Goal: Task Accomplishment & Management: Use online tool/utility

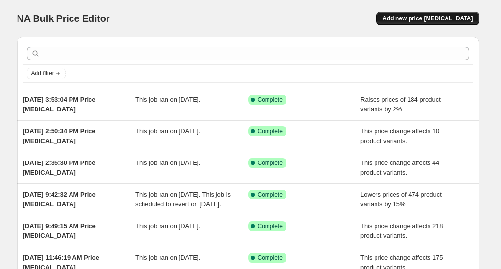
click at [438, 17] on span "Add new price [MEDICAL_DATA]" at bounding box center [427, 19] width 90 height 8
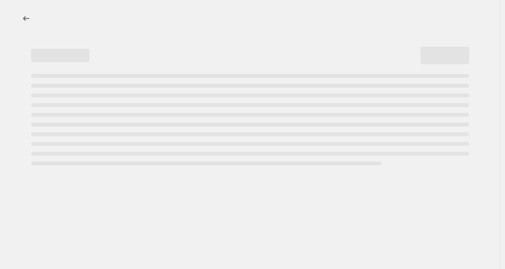
select select "percentage"
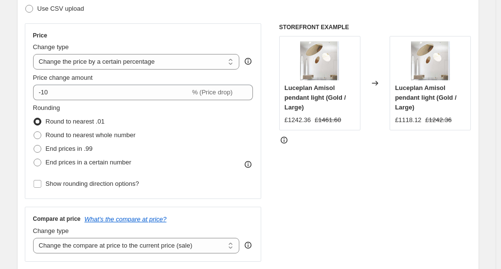
scroll to position [107, 0]
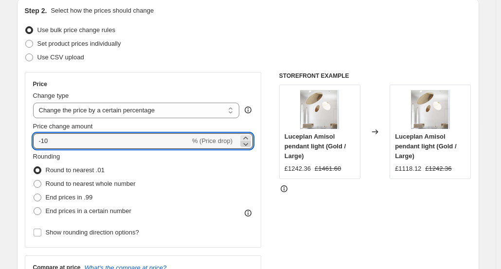
click at [250, 143] on icon at bounding box center [246, 144] width 10 height 10
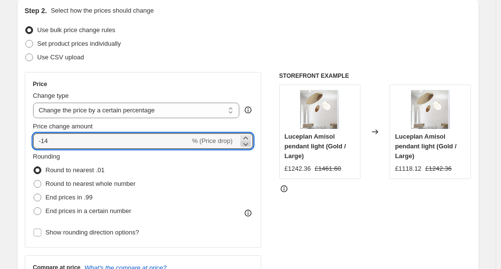
type input "-15"
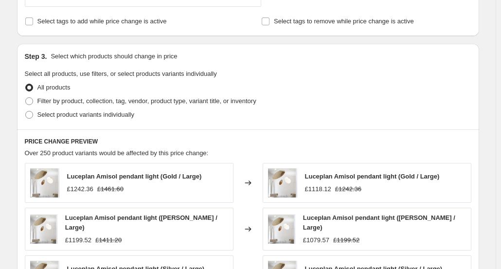
scroll to position [429, 0]
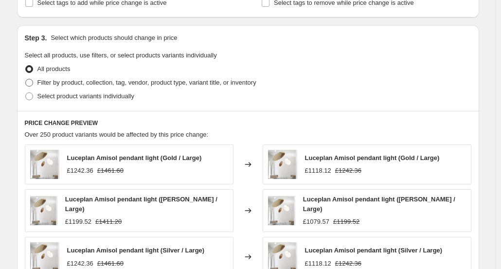
click at [33, 80] on span at bounding box center [29, 83] width 8 height 8
click at [26, 79] on input "Filter by product, collection, tag, vendor, product type, variant title, or inv…" at bounding box center [25, 79] width 0 height 0
radio input "true"
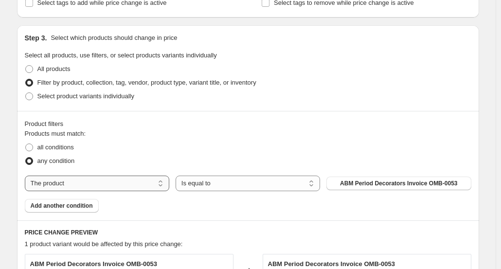
click at [159, 181] on select "The product The product's collection The product's tag The product's vendor The…" at bounding box center [97, 183] width 144 height 16
select select "tag"
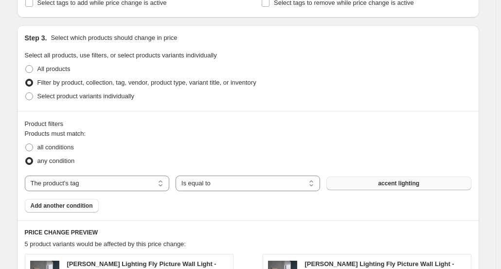
click at [393, 184] on span "accent lighting" at bounding box center [398, 183] width 41 height 8
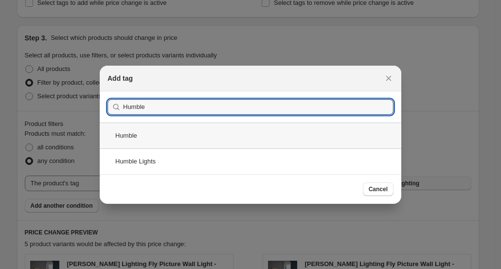
type input "Humble"
click at [149, 132] on div "Humble" at bounding box center [250, 135] width 301 height 26
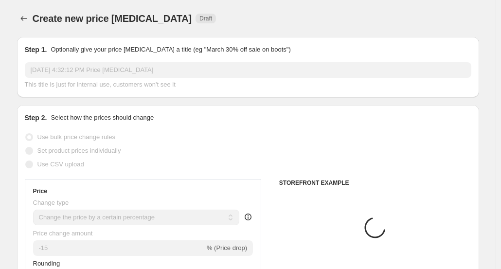
scroll to position [429, 0]
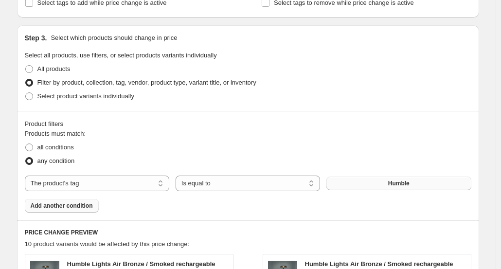
click at [67, 208] on span "Add another condition" at bounding box center [62, 206] width 62 height 8
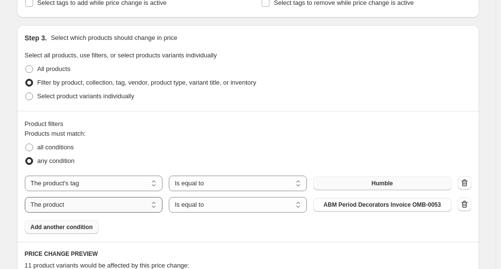
click at [161, 203] on select "The product The product's collection The product's tag The product's vendor The…" at bounding box center [94, 205] width 138 height 16
select select "tag"
click at [383, 203] on span "accent lighting" at bounding box center [381, 205] width 41 height 8
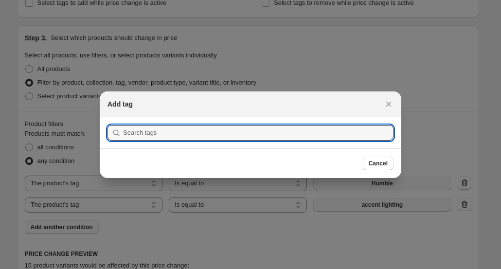
scroll to position [0, 0]
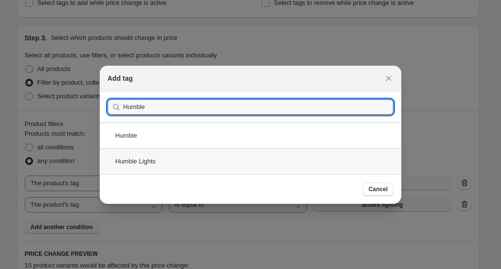
type input "Humble"
click at [143, 166] on div "Humble Lights" at bounding box center [250, 161] width 301 height 26
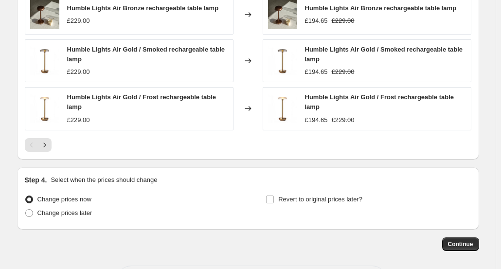
scroll to position [843, 0]
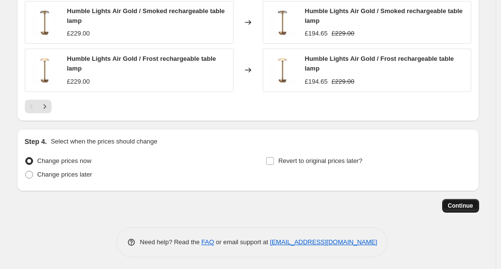
click at [468, 202] on span "Continue" at bounding box center [460, 206] width 25 height 8
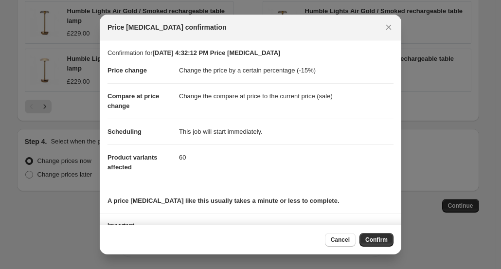
scroll to position [50, 0]
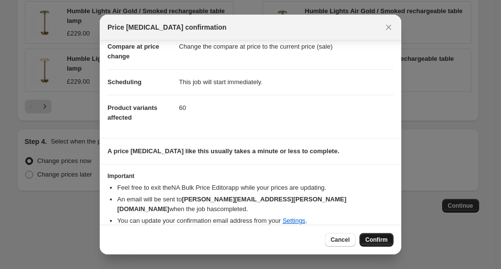
click at [382, 237] on span "Confirm" at bounding box center [376, 240] width 22 height 8
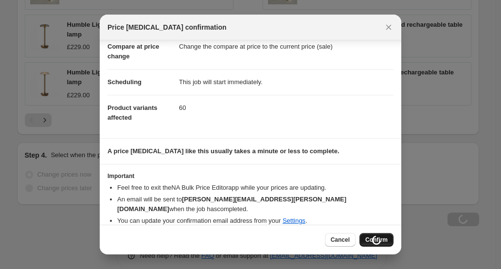
scroll to position [843, 0]
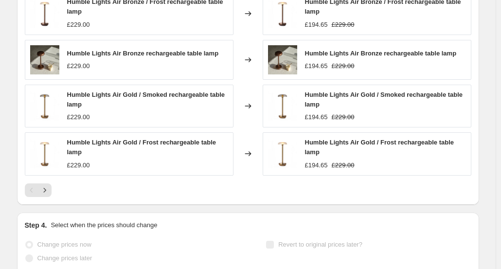
select select "percentage"
select select "tag"
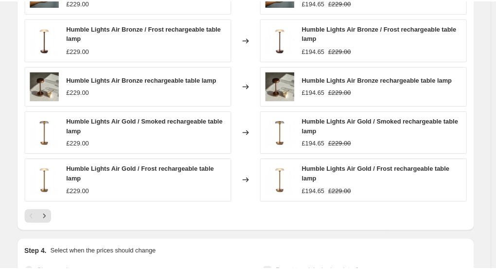
scroll to position [0, 0]
